Goal: Information Seeking & Learning: Learn about a topic

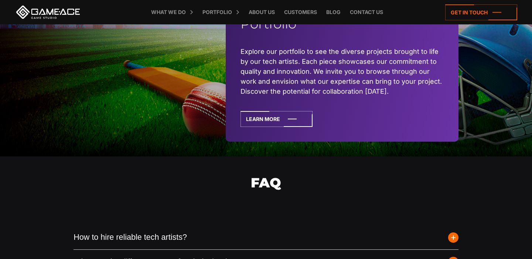
scroll to position [1663, 0]
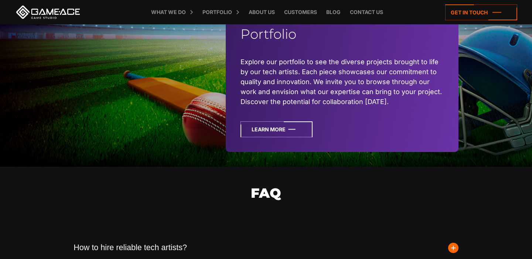
click at [281, 136] on icon at bounding box center [276, 129] width 72 height 16
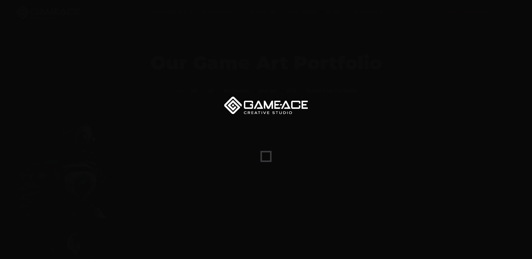
click at [281, 136] on div at bounding box center [266, 129] width 532 height 259
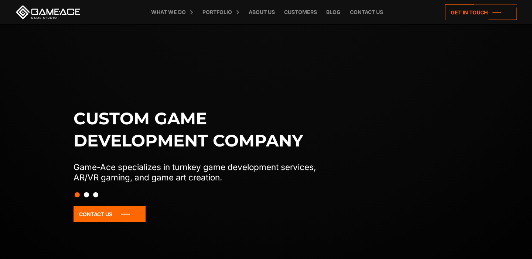
click at [179, 14] on link "What we do" at bounding box center [168, 12] width 42 height 24
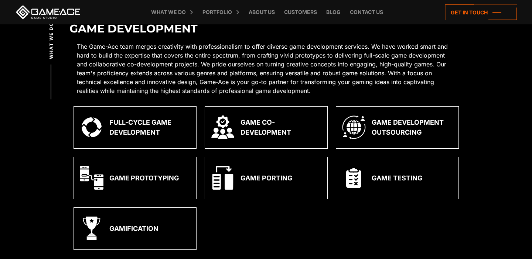
scroll to position [202, 0]
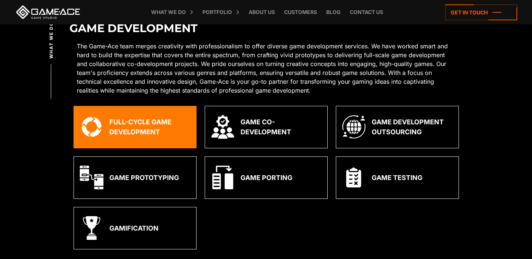
click at [158, 130] on div "Full-Cycle Game Development" at bounding box center [149, 127] width 81 height 20
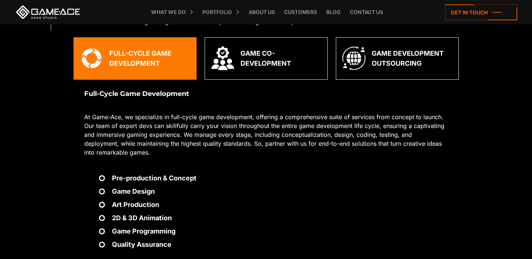
scroll to position [271, 0]
